Goal: Task Accomplishment & Management: Manage account settings

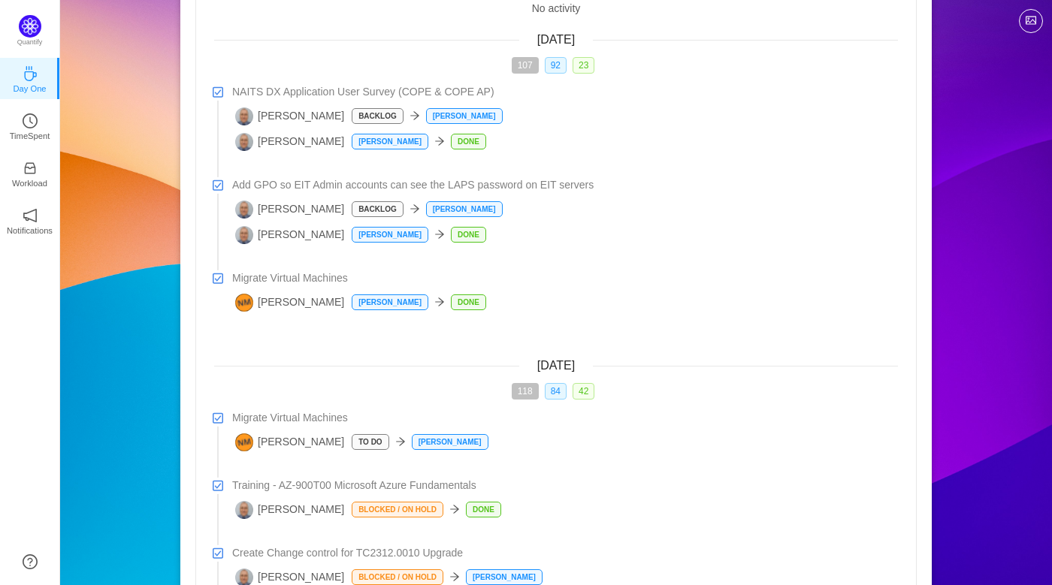
scroll to position [117, 0]
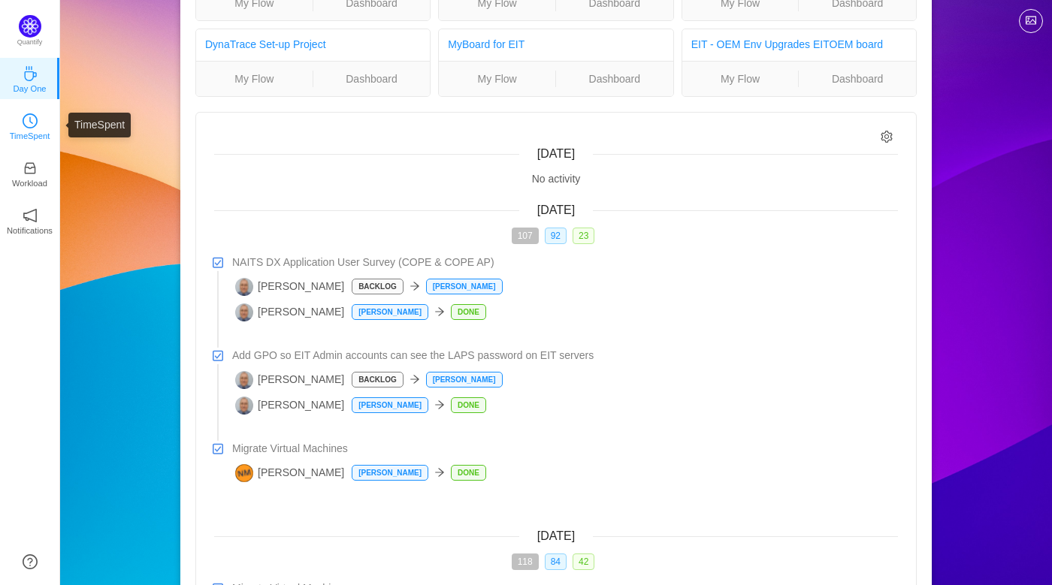
click at [33, 116] on icon "icon: clock-circle" at bounding box center [30, 120] width 15 height 15
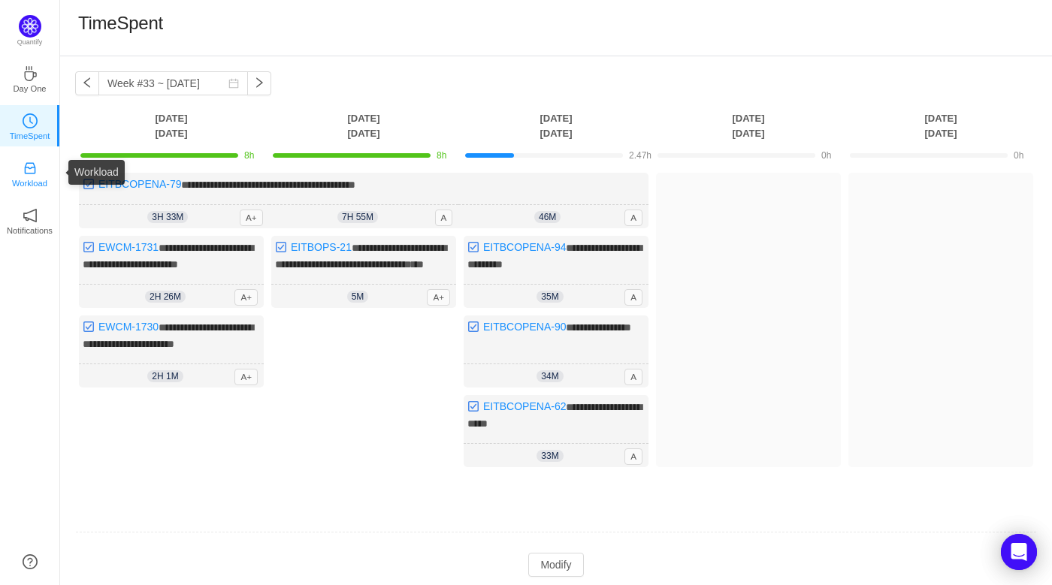
click at [23, 174] on link "Workload" at bounding box center [30, 172] width 15 height 15
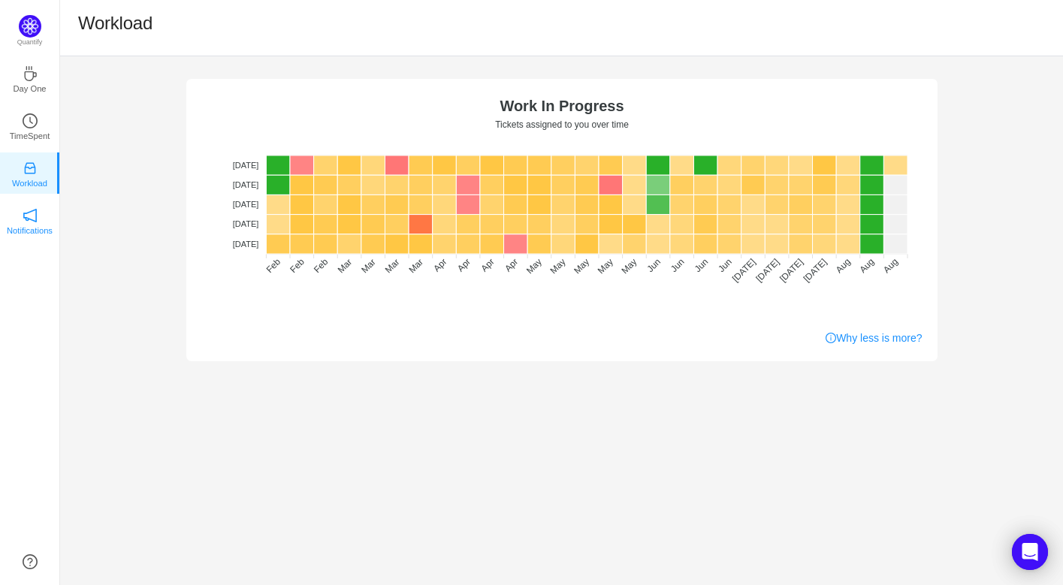
click at [38, 222] on link "Notifications" at bounding box center [30, 220] width 15 height 15
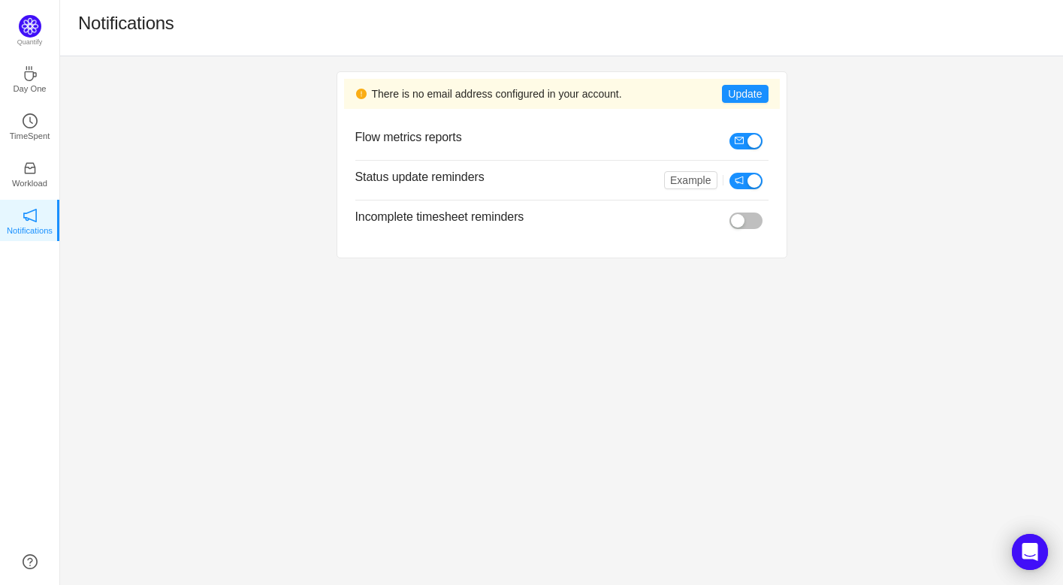
click at [762, 217] on button "button" at bounding box center [746, 221] width 33 height 17
click at [733, 221] on button "button" at bounding box center [746, 221] width 33 height 17
click at [750, 92] on button "Update" at bounding box center [745, 94] width 46 height 18
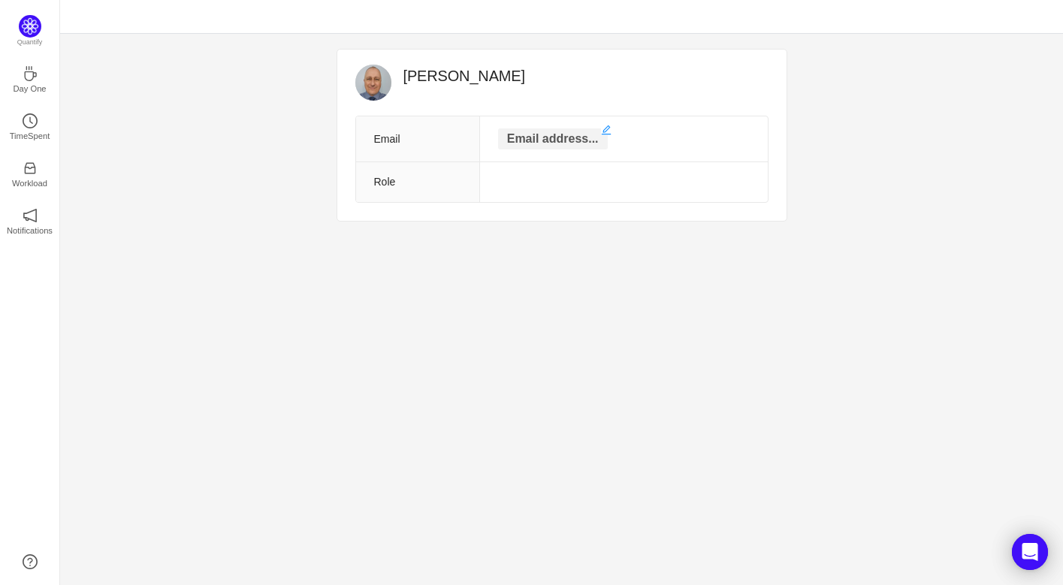
click at [548, 146] on p "Email address..." at bounding box center [553, 138] width 110 height 21
click at [548, 146] on input "text" at bounding box center [553, 140] width 150 height 24
type input "michael.partridge@na.denso.com"
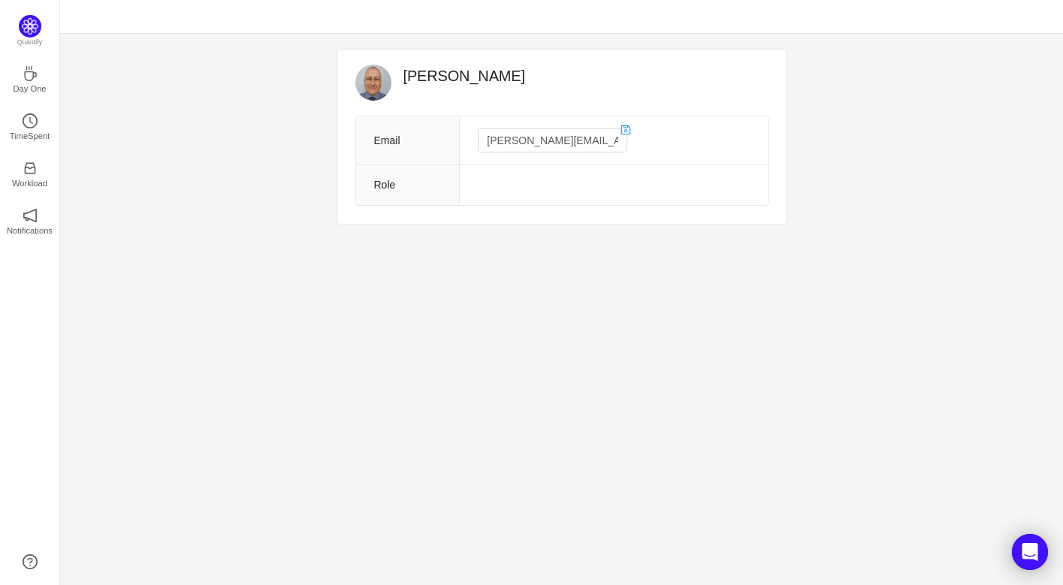
click at [542, 190] on td at bounding box center [614, 185] width 308 height 41
click at [32, 80] on icon "icon: coffee" at bounding box center [30, 73] width 15 height 15
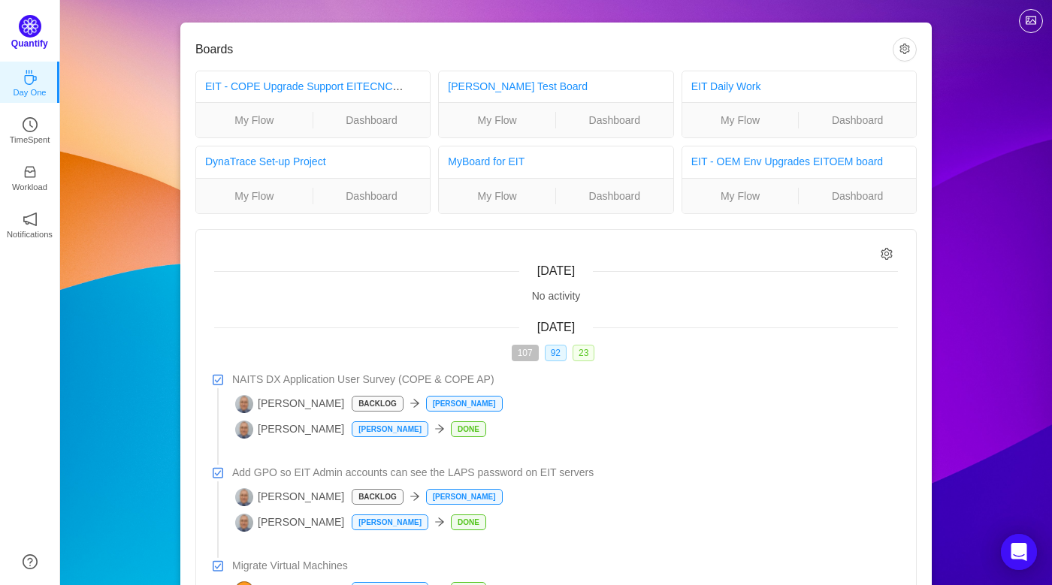
click at [29, 25] on img at bounding box center [30, 26] width 23 height 23
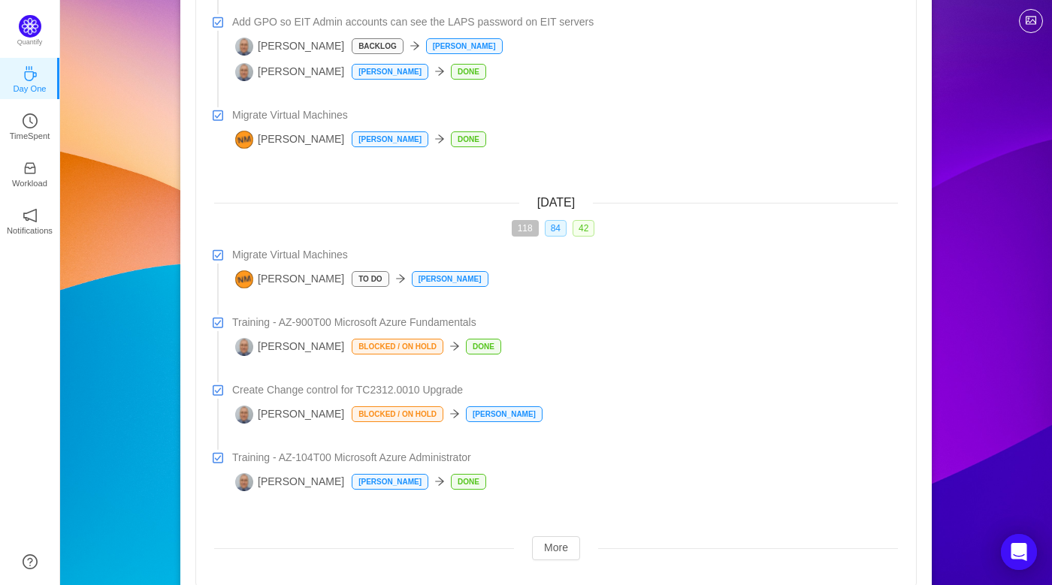
scroll to position [493, 0]
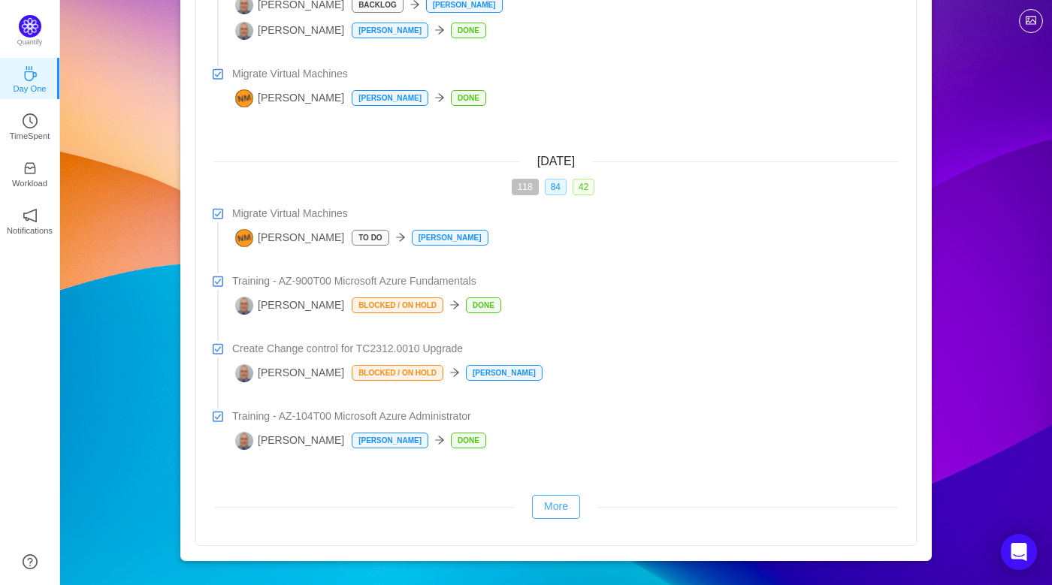
click at [553, 510] on button "More" at bounding box center [556, 507] width 48 height 24
click at [552, 509] on button "More" at bounding box center [556, 507] width 48 height 24
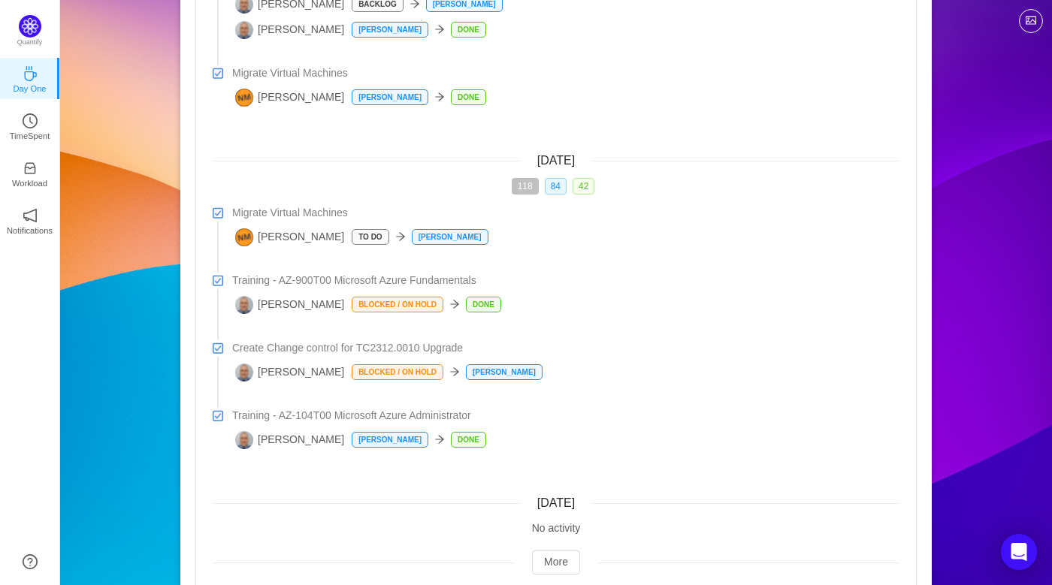
scroll to position [549, 0]
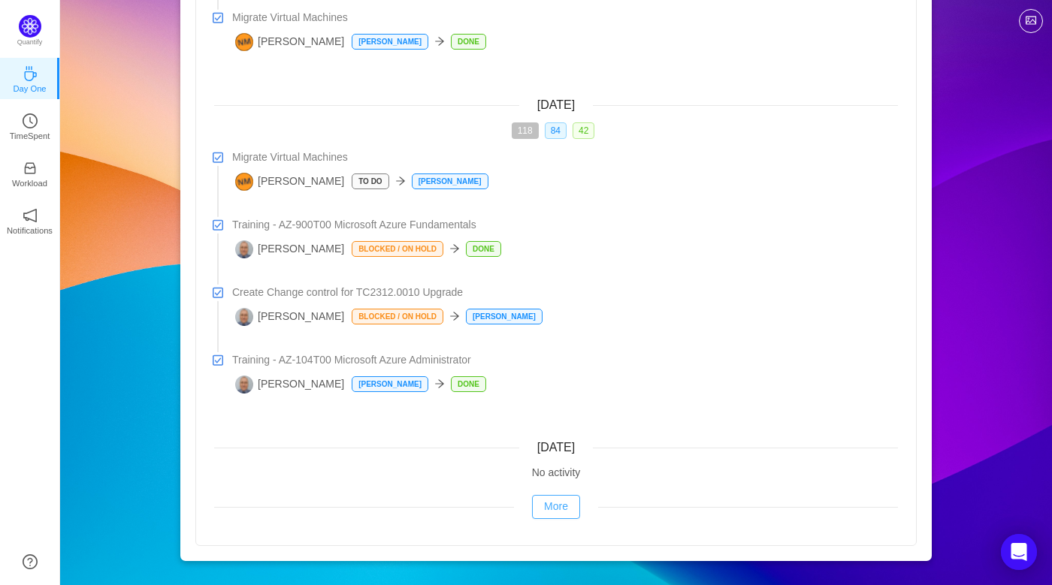
click at [558, 509] on button "More" at bounding box center [556, 507] width 48 height 24
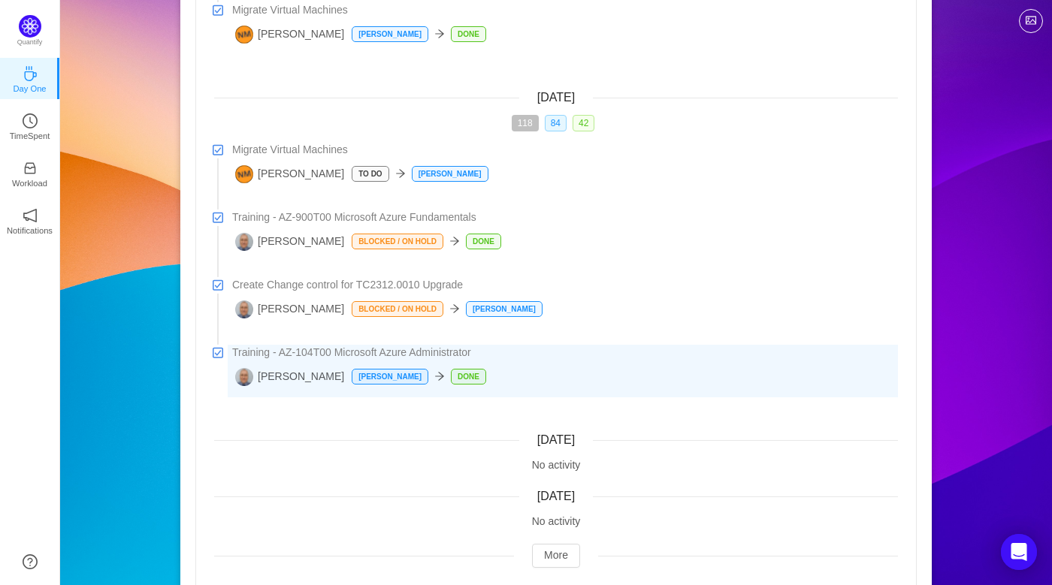
scroll to position [606, 0]
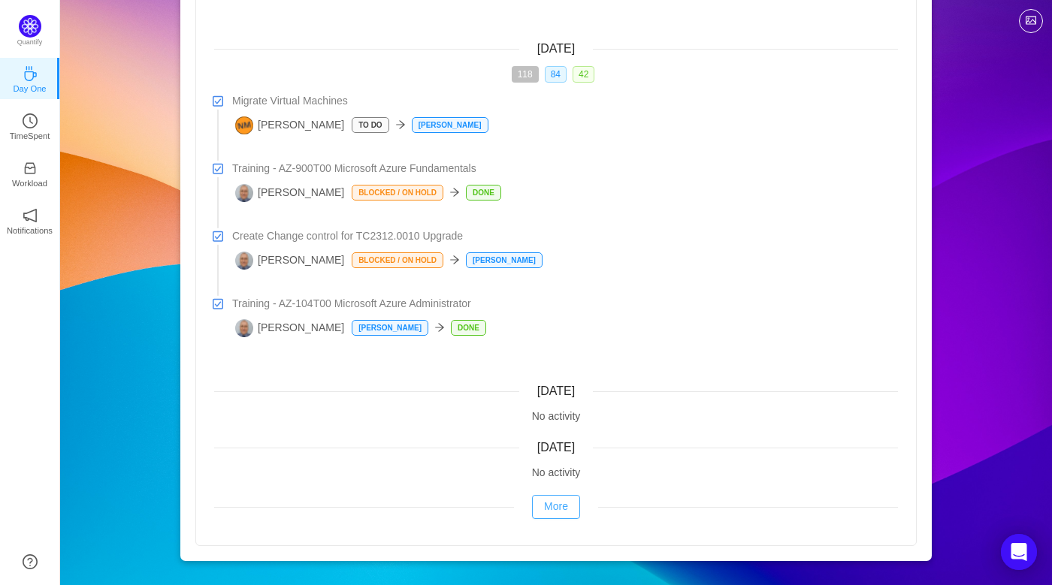
click at [558, 508] on button "More" at bounding box center [556, 507] width 48 height 24
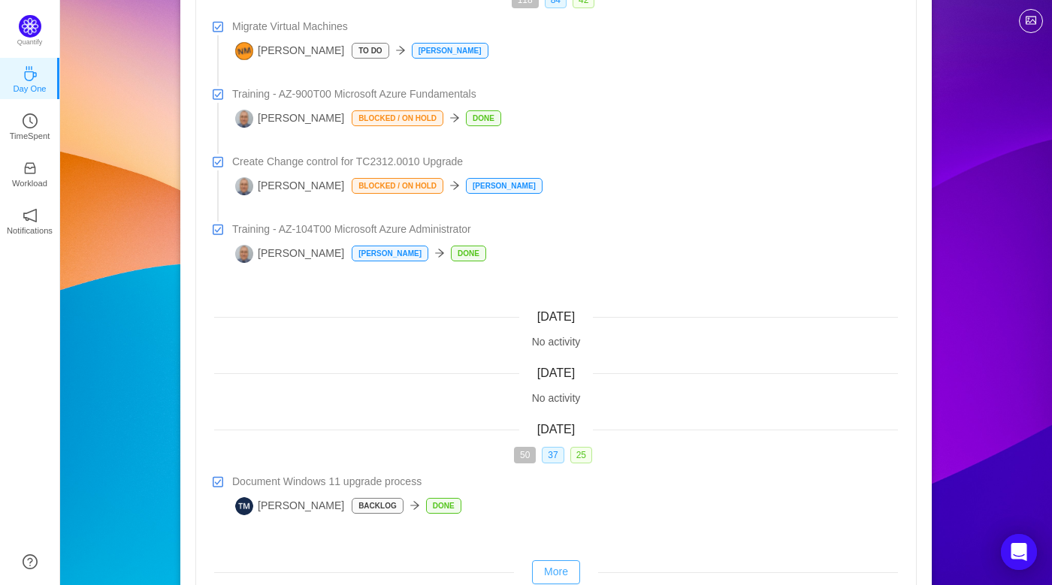
scroll to position [745, 0]
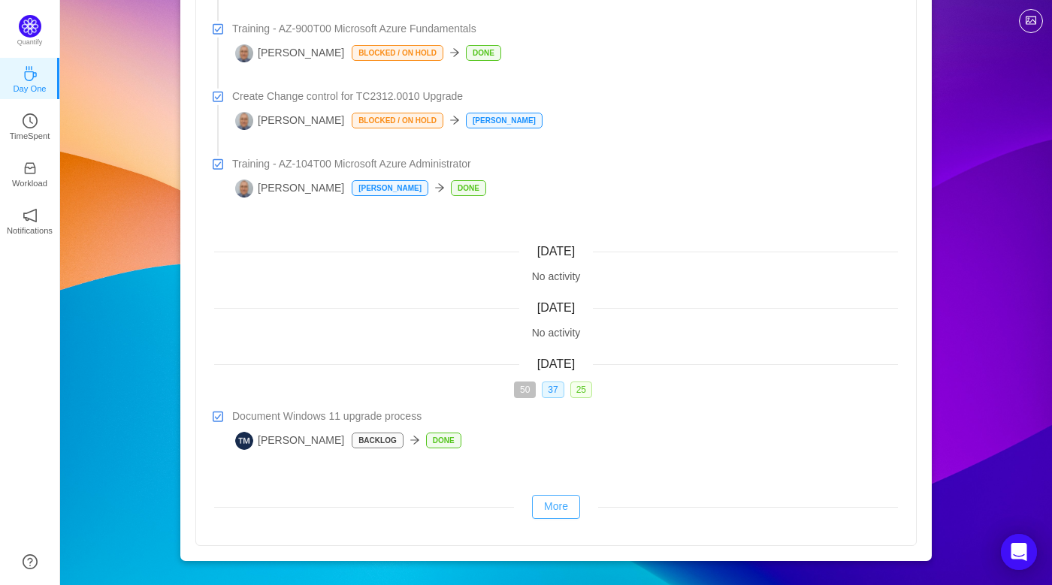
click at [561, 506] on button "More" at bounding box center [556, 507] width 48 height 24
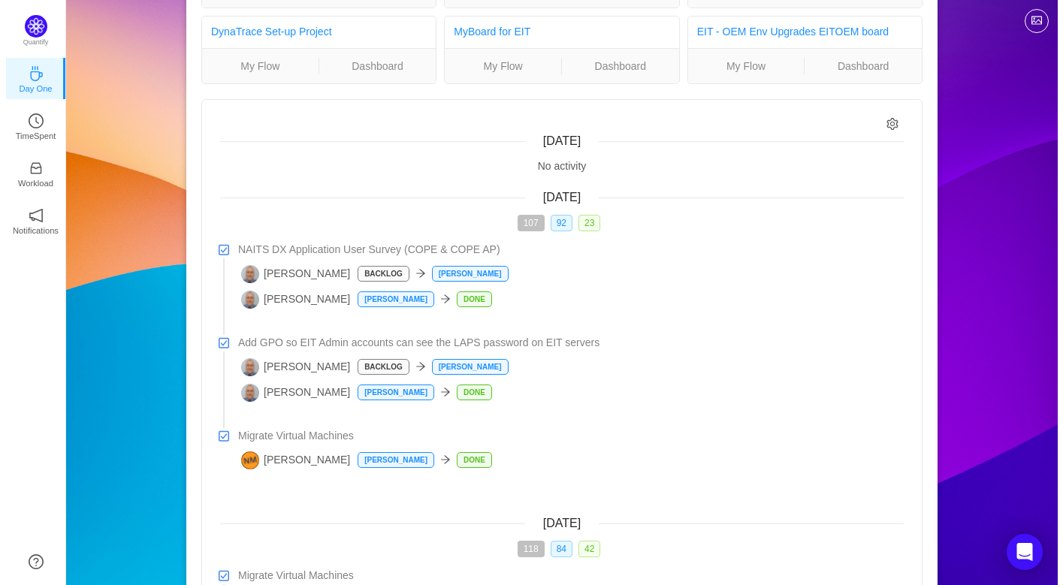
scroll to position [0, 0]
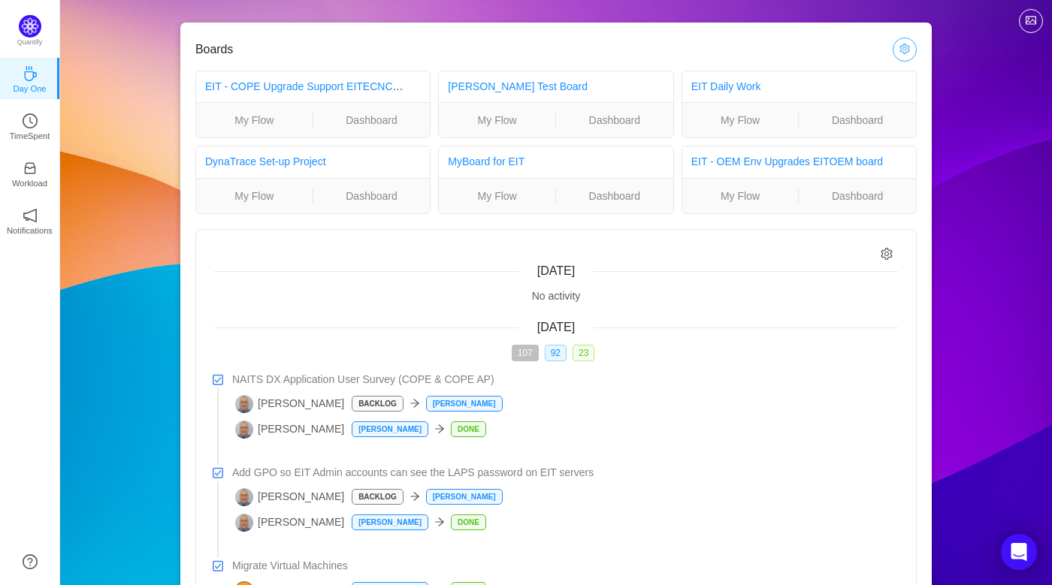
click at [905, 50] on button "button" at bounding box center [905, 50] width 24 height 24
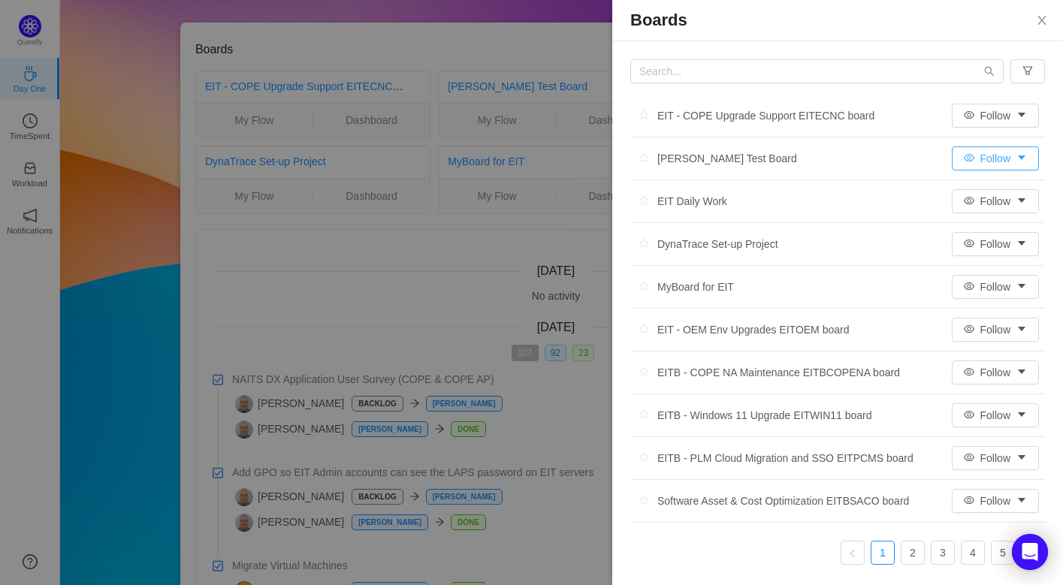
click at [1026, 158] on button "Follow" at bounding box center [995, 159] width 87 height 24
click at [1011, 241] on li "Ignore" at bounding box center [996, 237] width 91 height 24
click at [911, 552] on link "2" at bounding box center [913, 553] width 23 height 23
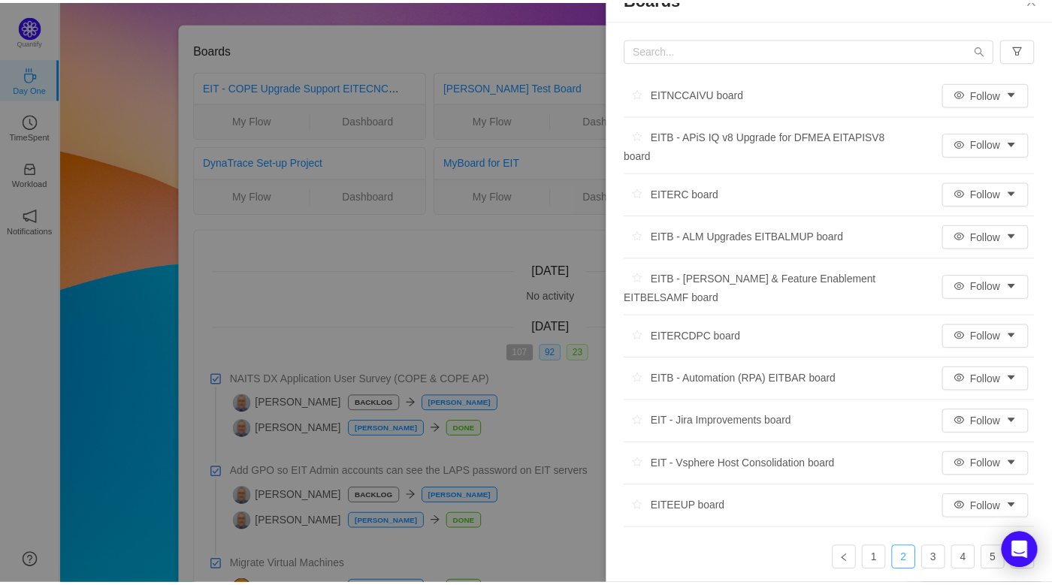
scroll to position [26, 0]
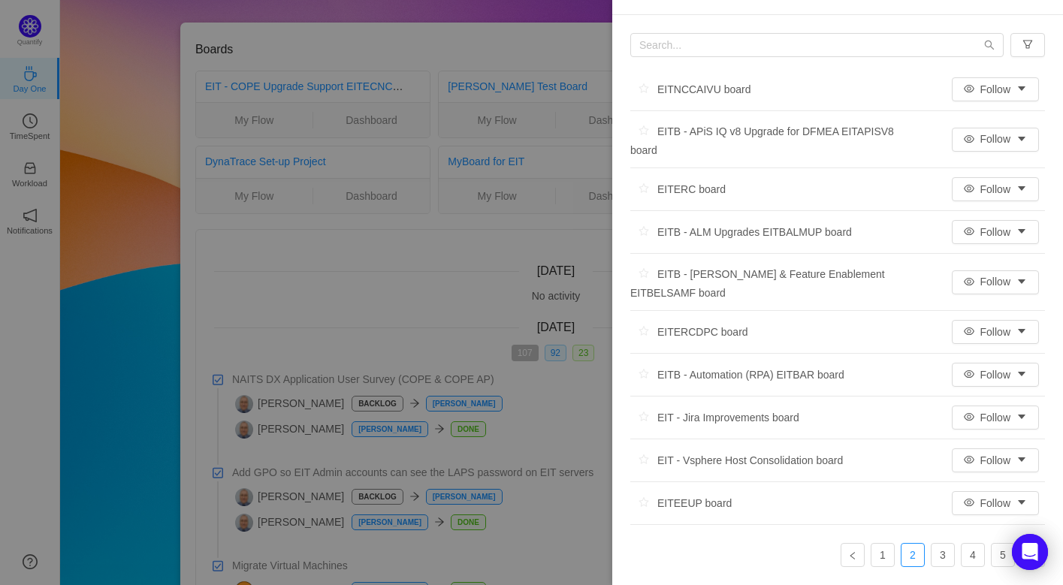
click at [337, 251] on div at bounding box center [531, 292] width 1063 height 585
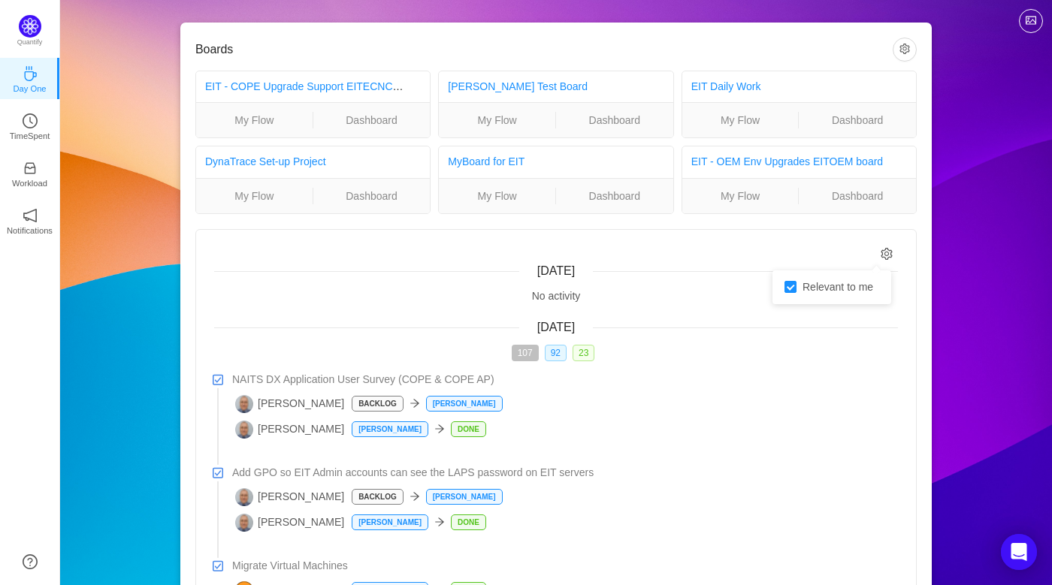
click at [892, 258] on icon "icon: setting" at bounding box center [887, 253] width 12 height 13
click at [902, 44] on button "button" at bounding box center [905, 50] width 24 height 24
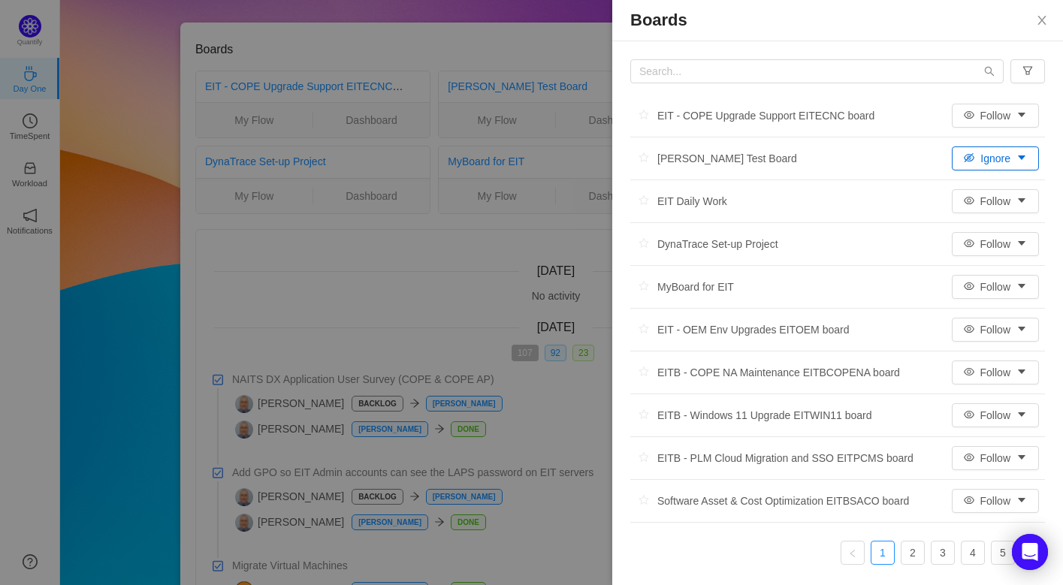
click at [428, 44] on div at bounding box center [531, 292] width 1063 height 585
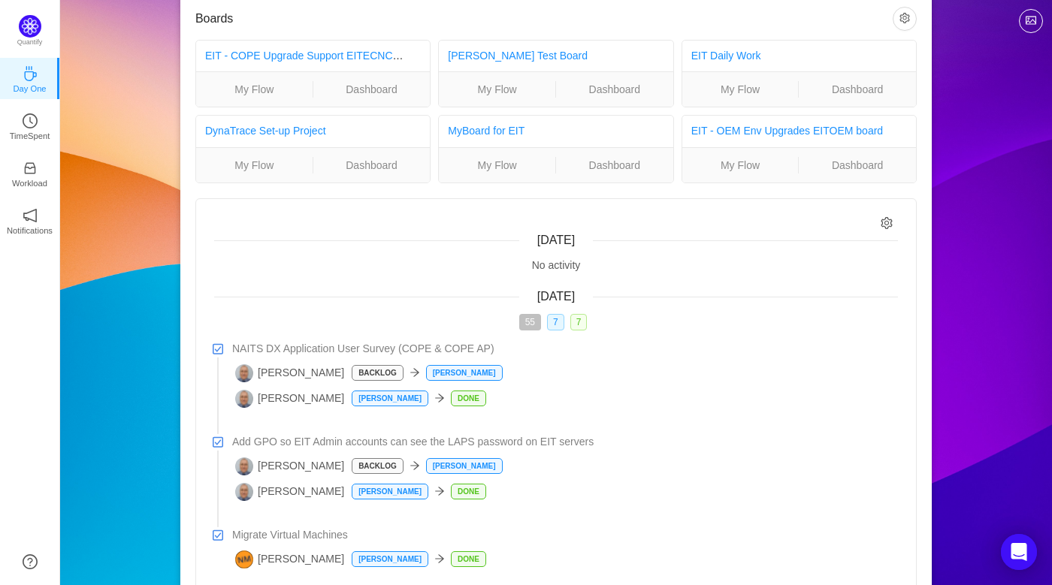
scroll to position [0, 0]
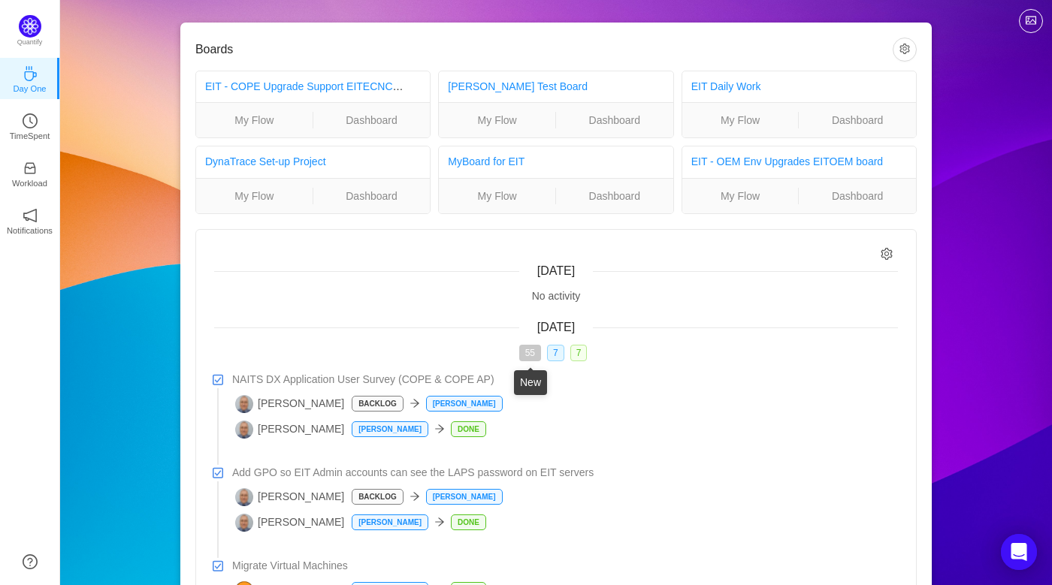
click at [527, 350] on span "55" at bounding box center [530, 353] width 22 height 17
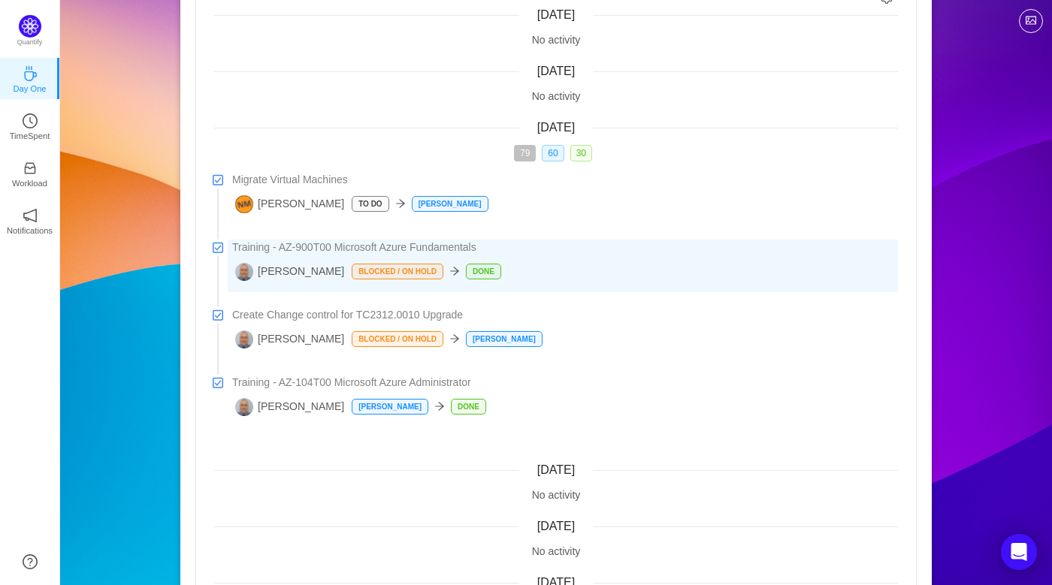
scroll to position [225, 0]
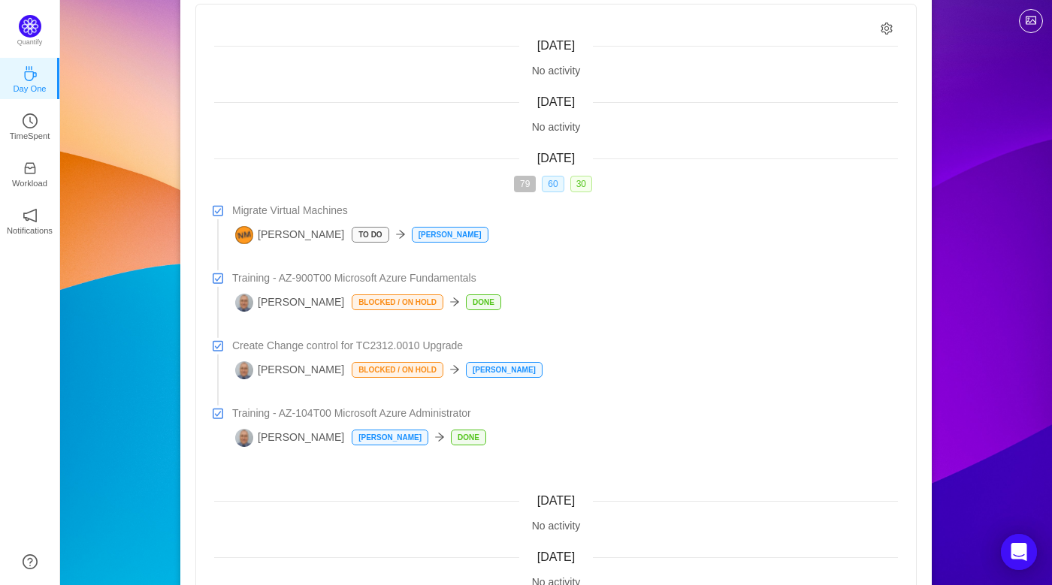
click at [558, 183] on span "60" at bounding box center [553, 184] width 22 height 17
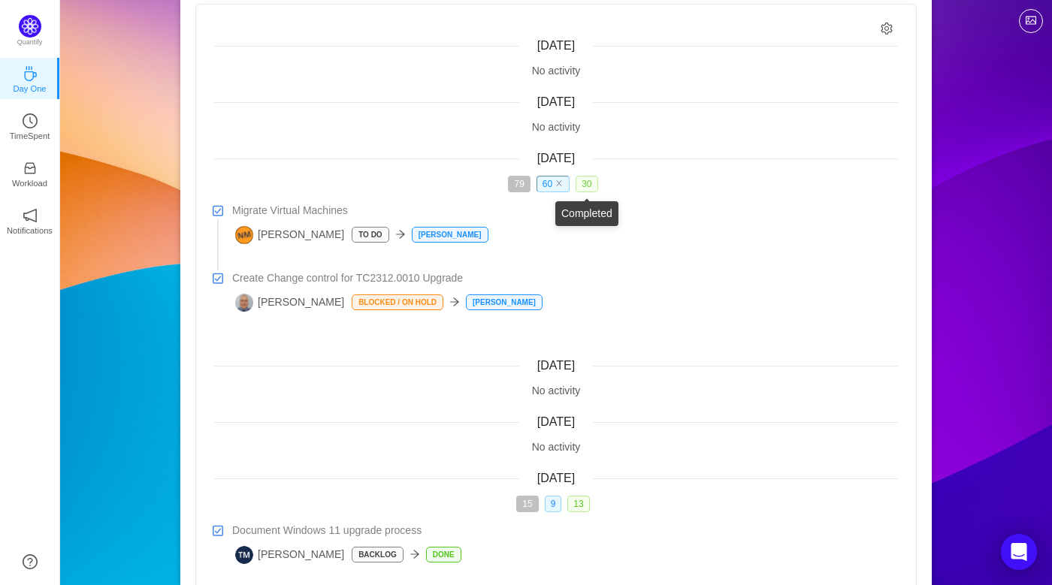
click at [592, 184] on span "30" at bounding box center [587, 184] width 22 height 17
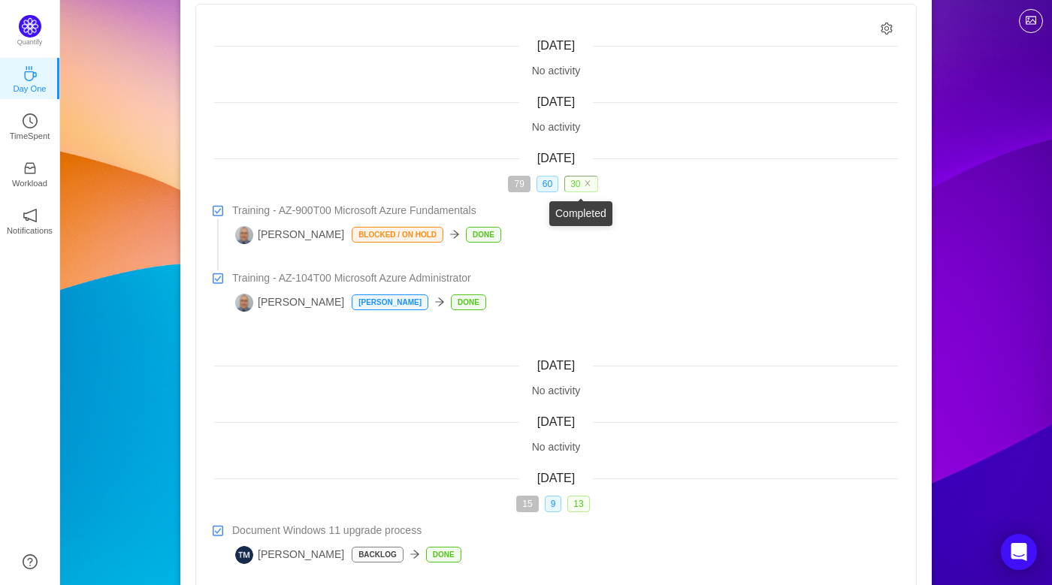
click at [582, 184] on span "30" at bounding box center [580, 184] width 33 height 17
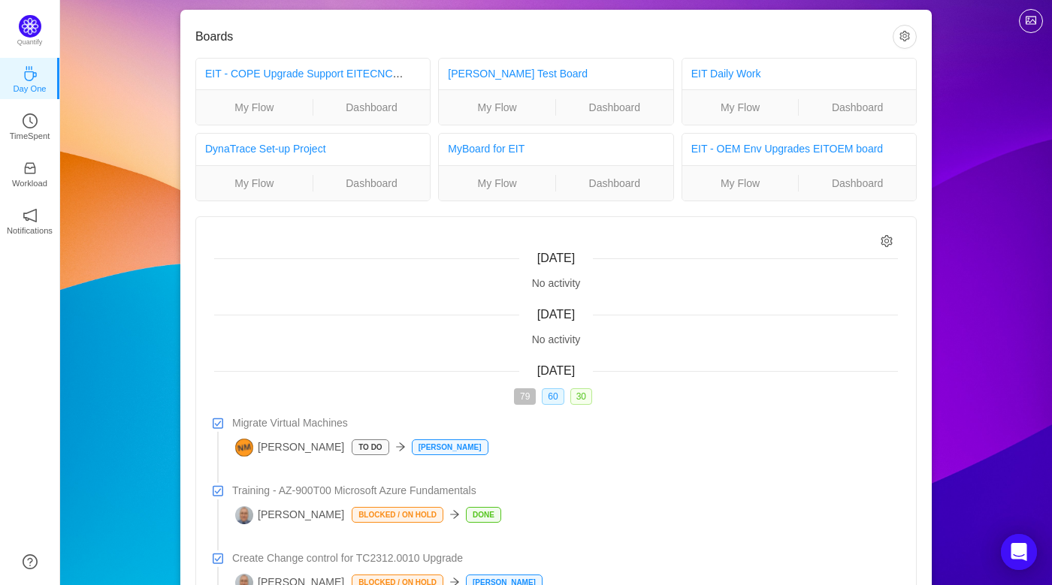
scroll to position [0, 0]
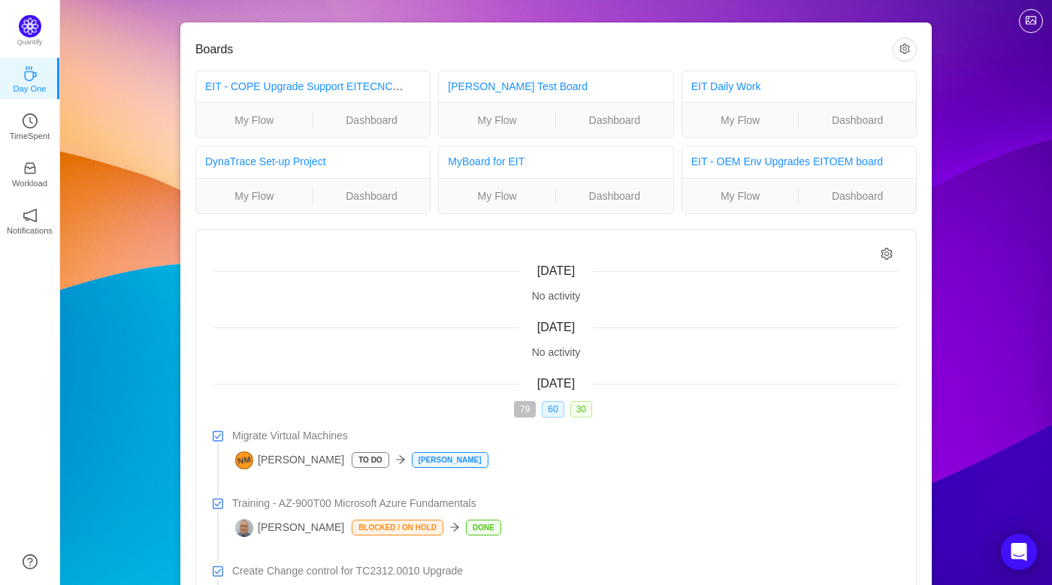
click at [549, 356] on div "No activity" at bounding box center [556, 353] width 684 height 16
click at [550, 331] on span "Yesterday" at bounding box center [556, 327] width 38 height 13
click at [49, 137] on p "TimeSpent" at bounding box center [30, 136] width 41 height 14
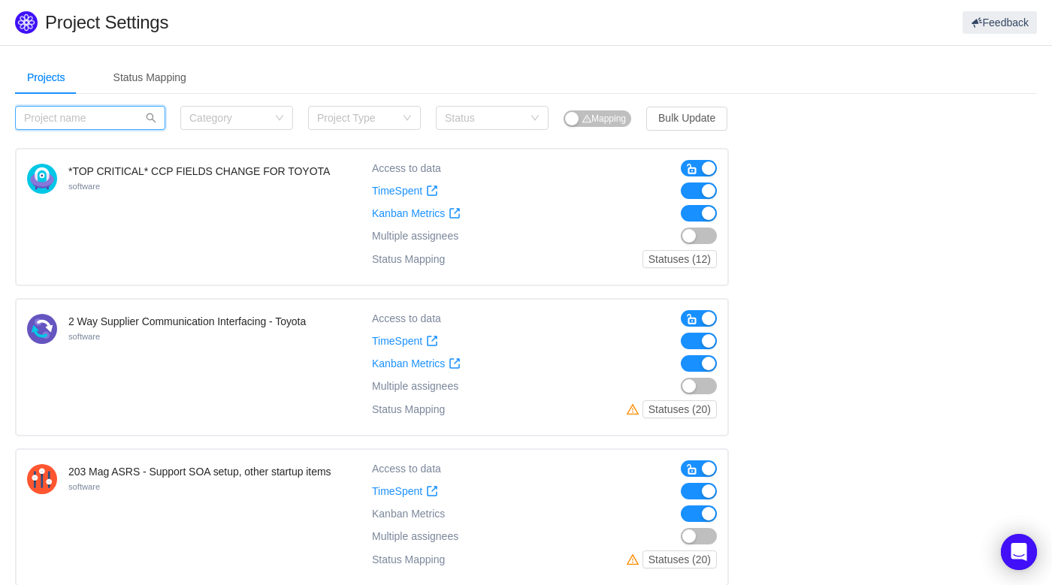
click at [58, 115] on input "text" at bounding box center [90, 118] width 150 height 24
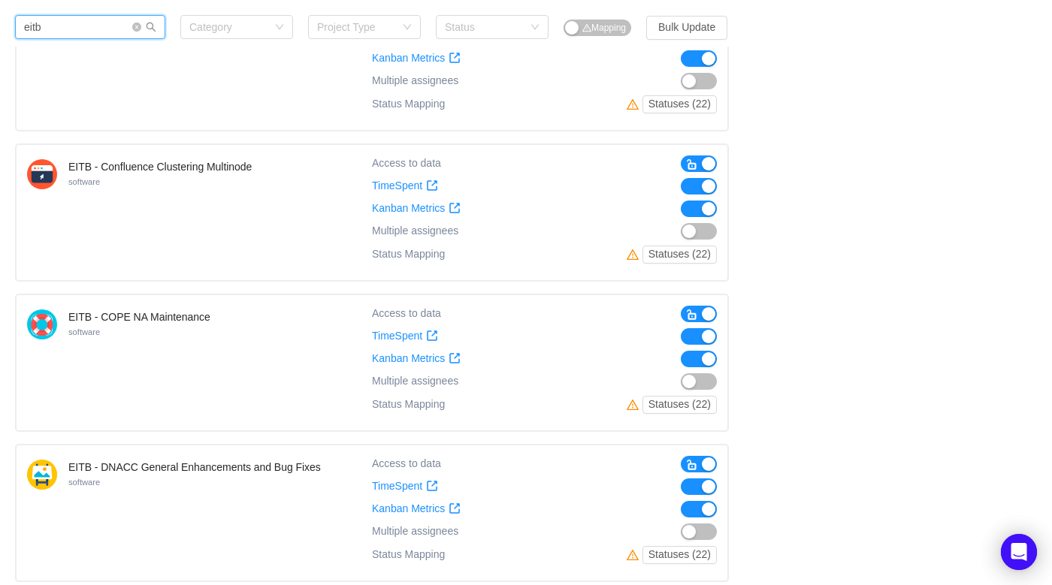
scroll to position [751, 0]
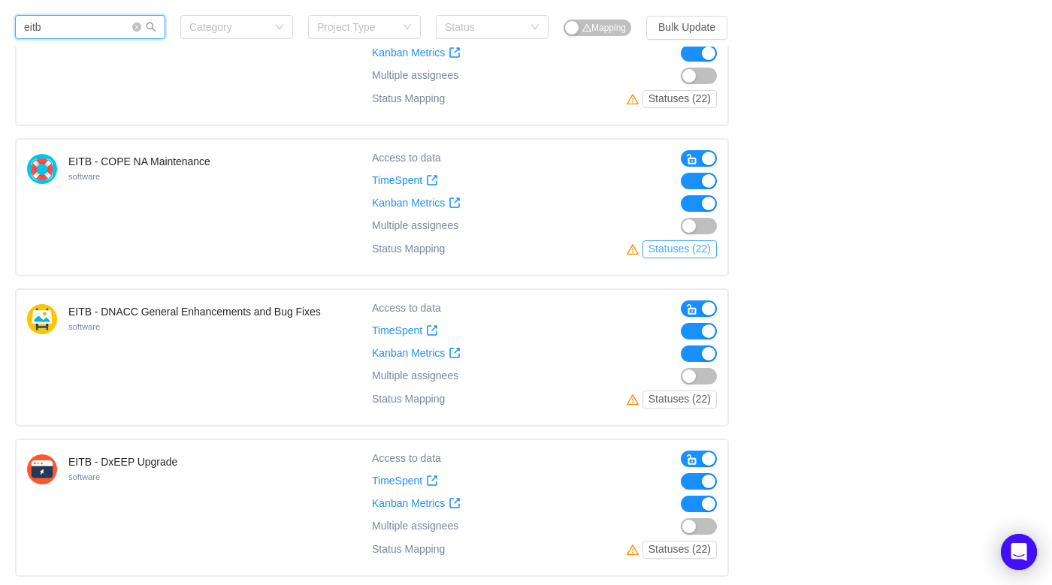
type input "eitb"
click at [691, 249] on button "Statuses (22)" at bounding box center [679, 249] width 74 height 18
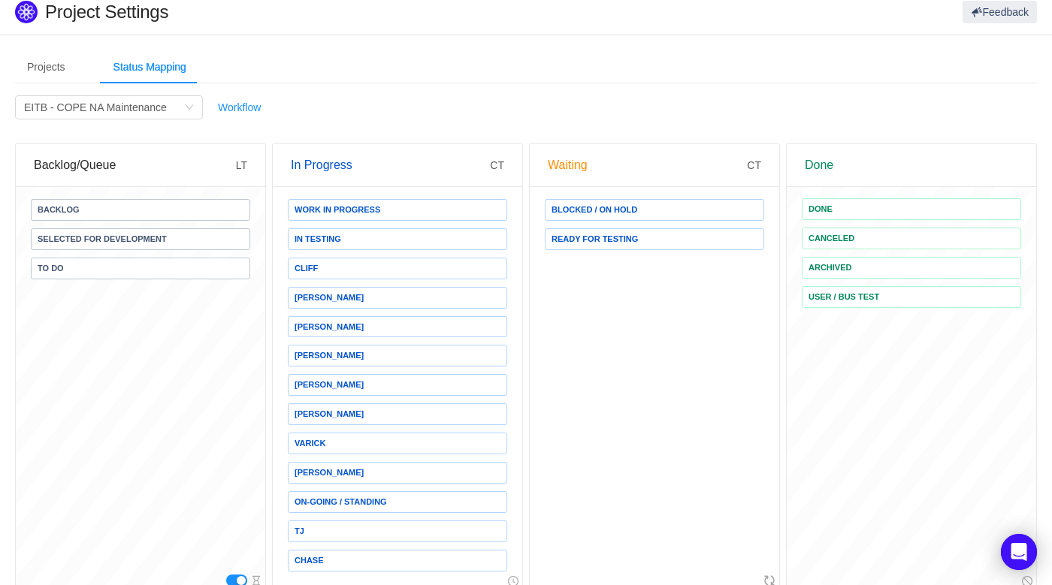
scroll to position [0, 0]
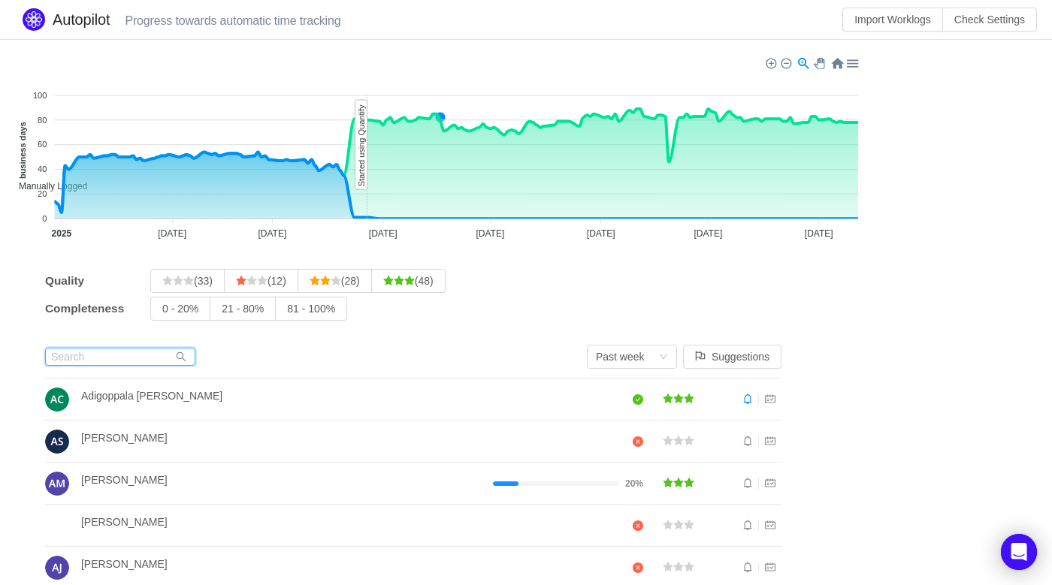
click at [108, 358] on input "text" at bounding box center [120, 357] width 150 height 18
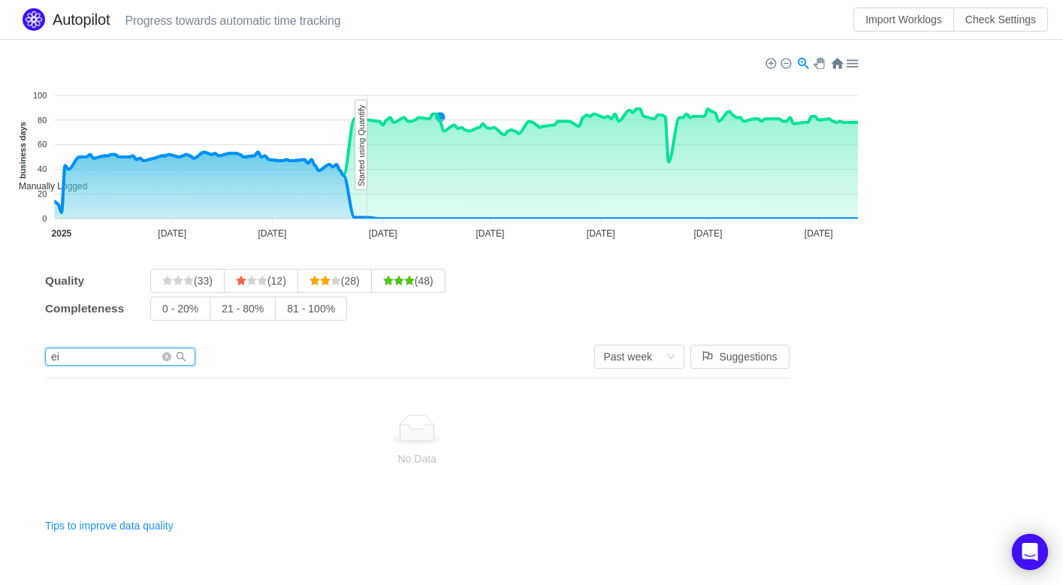
type input "e"
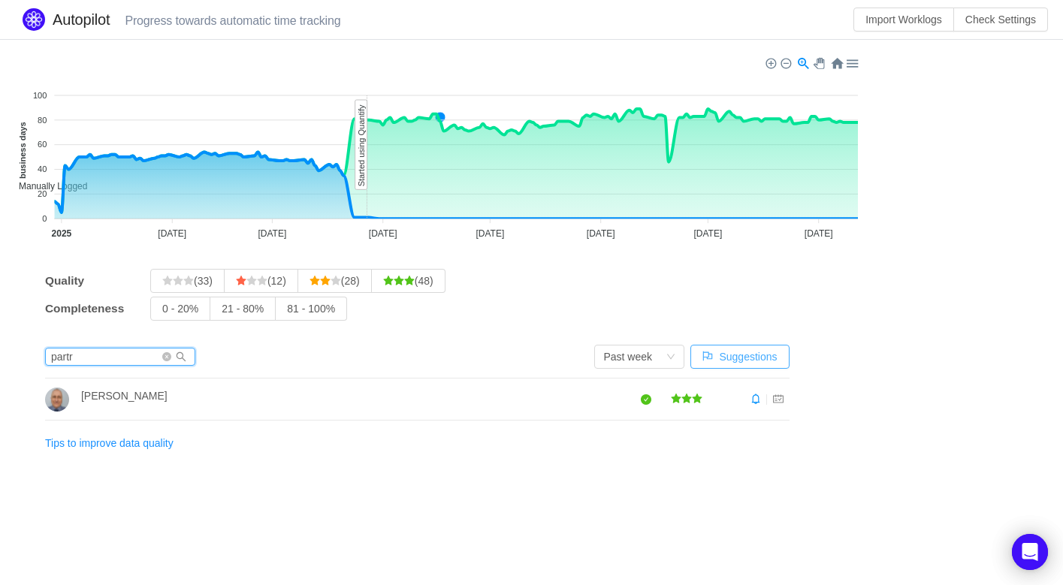
type input "partr"
click at [754, 355] on button "Suggestions" at bounding box center [740, 357] width 98 height 24
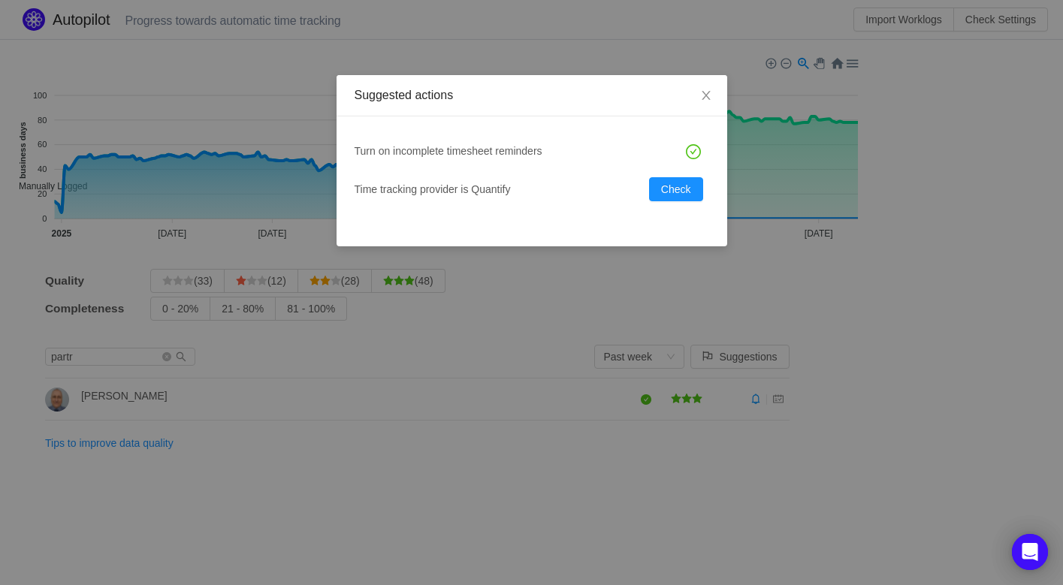
click at [901, 249] on div "Suggested actions Turn on incomplete timesheet reminders Apply Time tracking pr…" at bounding box center [531, 292] width 1063 height 585
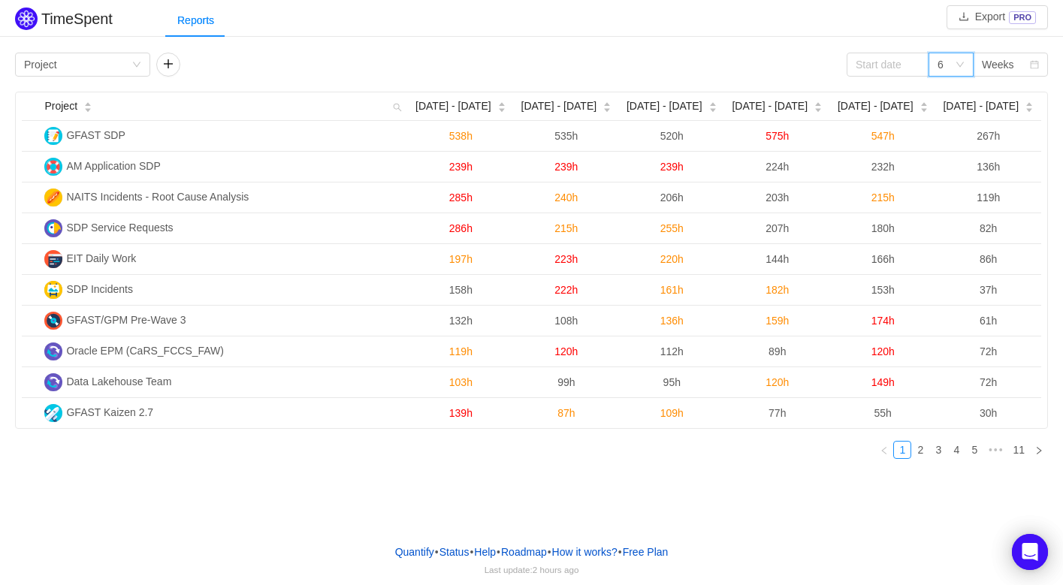
click at [952, 74] on div "6" at bounding box center [946, 64] width 17 height 23
click at [951, 167] on li "12" at bounding box center [951, 167] width 45 height 24
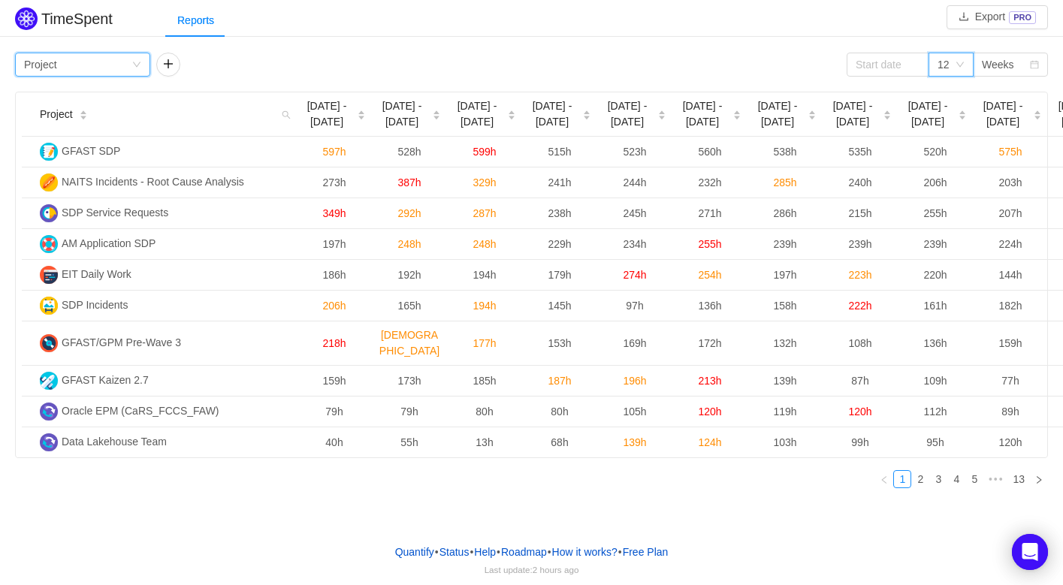
click at [56, 64] on div "Group by Project" at bounding box center [77, 64] width 107 height 23
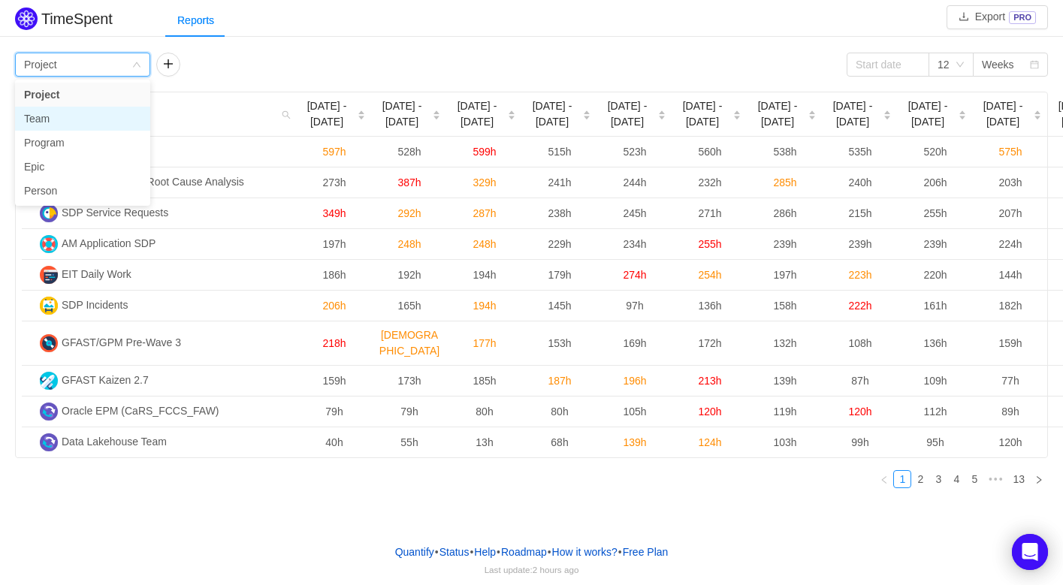
click at [55, 117] on li "Team" at bounding box center [82, 119] width 135 height 24
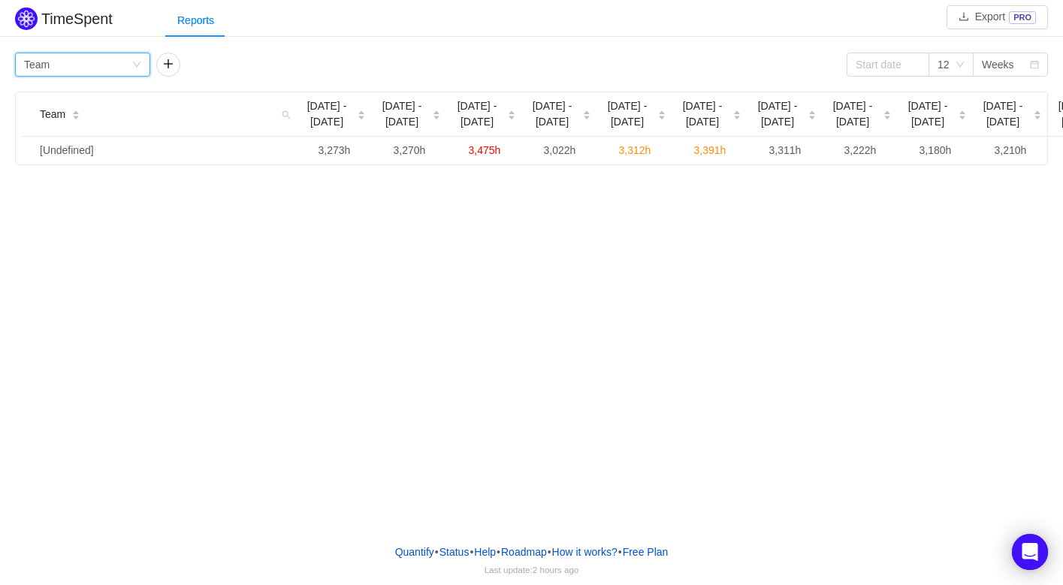
click at [119, 60] on div "Group by Team" at bounding box center [77, 64] width 107 height 23
click at [43, 94] on li "Project" at bounding box center [82, 95] width 135 height 24
